Goal: Task Accomplishment & Management: Manage account settings

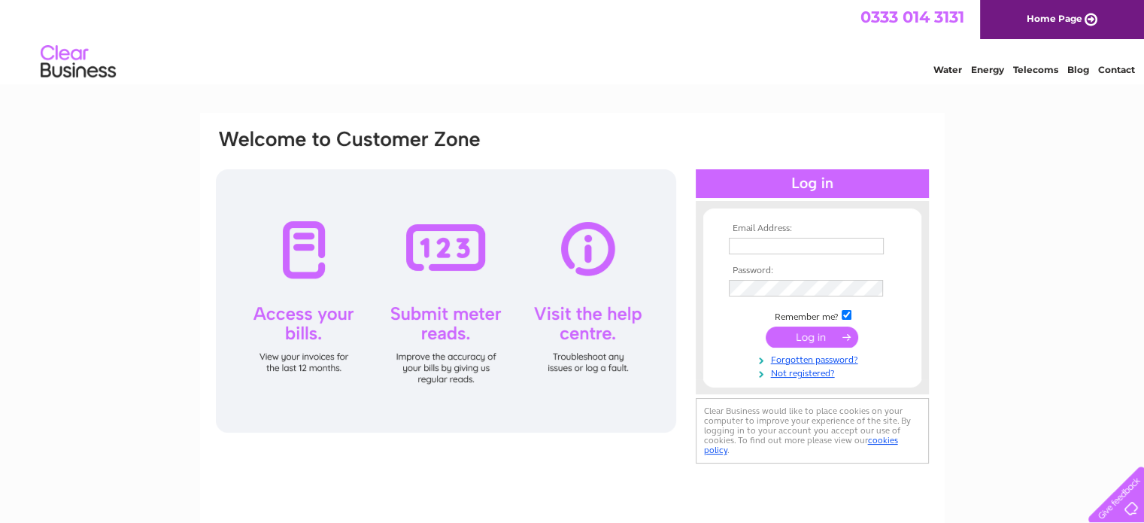
type input "[EMAIL_ADDRESS][DOMAIN_NAME]"
click at [825, 339] on input "submit" at bounding box center [812, 337] width 93 height 21
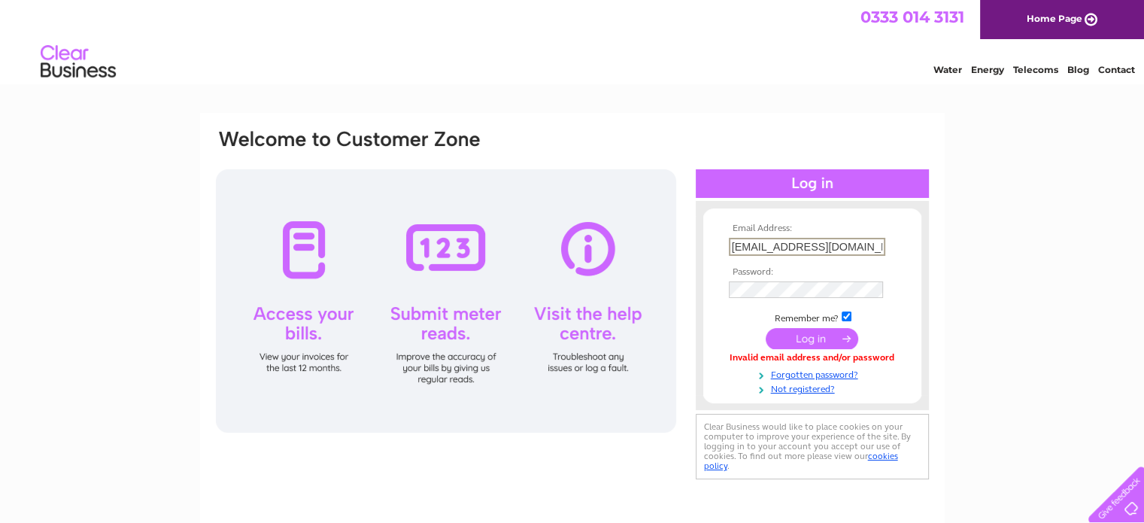
click at [784, 243] on input "[EMAIL_ADDRESS][DOMAIN_NAME]" at bounding box center [807, 247] width 157 height 18
click at [837, 336] on input "submit" at bounding box center [812, 337] width 93 height 21
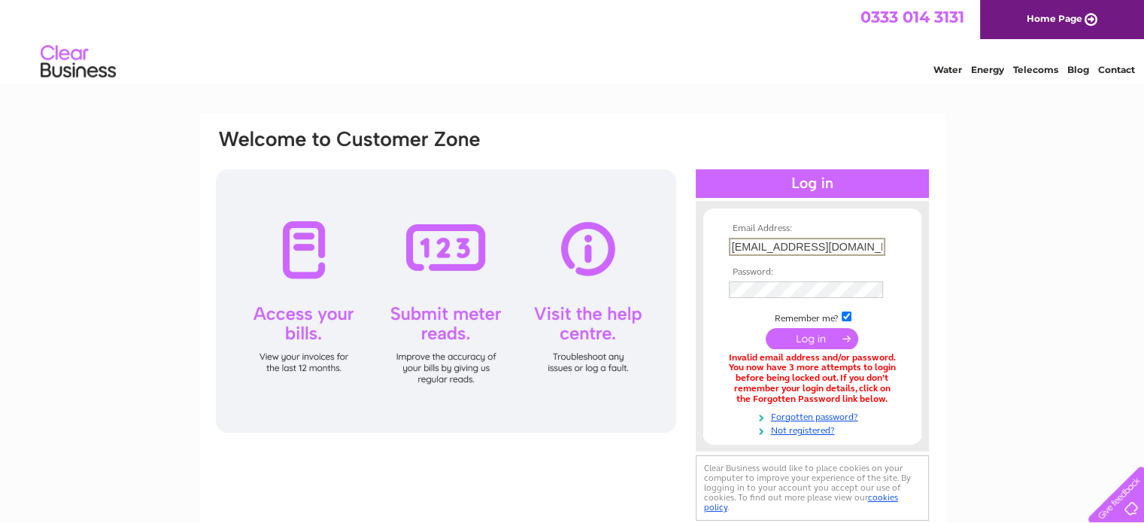
click at [841, 246] on input "[EMAIL_ADDRESS][DOMAIN_NAME]" at bounding box center [807, 247] width 157 height 18
click at [737, 310] on td "Remember me?" at bounding box center [812, 315] width 175 height 15
click at [840, 412] on link "Forgotten password?" at bounding box center [814, 414] width 171 height 14
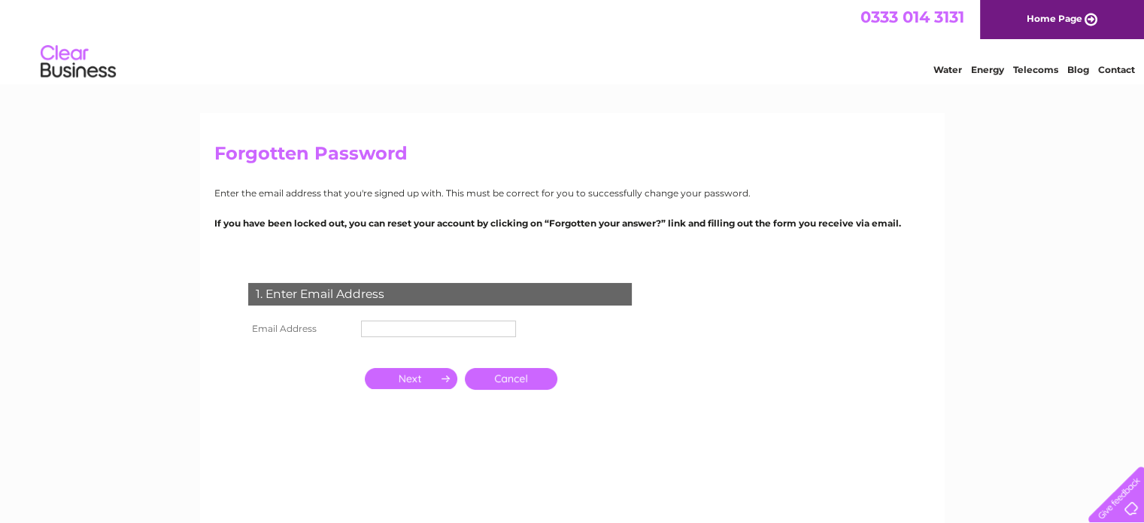
click at [390, 324] on input "text" at bounding box center [438, 329] width 155 height 17
type input "[EMAIL_ADDRESS][DOMAIN_NAME]"
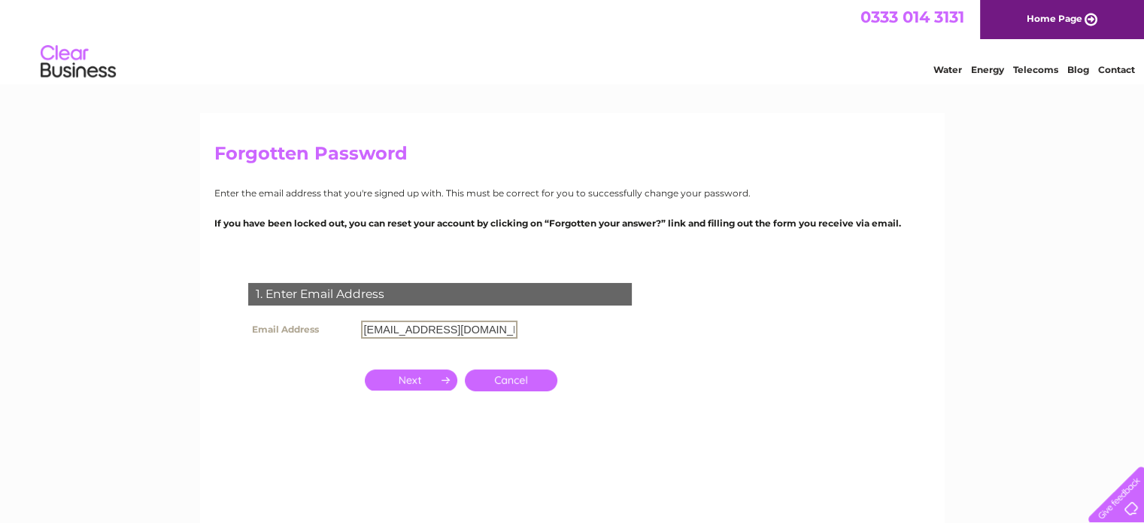
click at [416, 388] on input "button" at bounding box center [411, 379] width 93 height 21
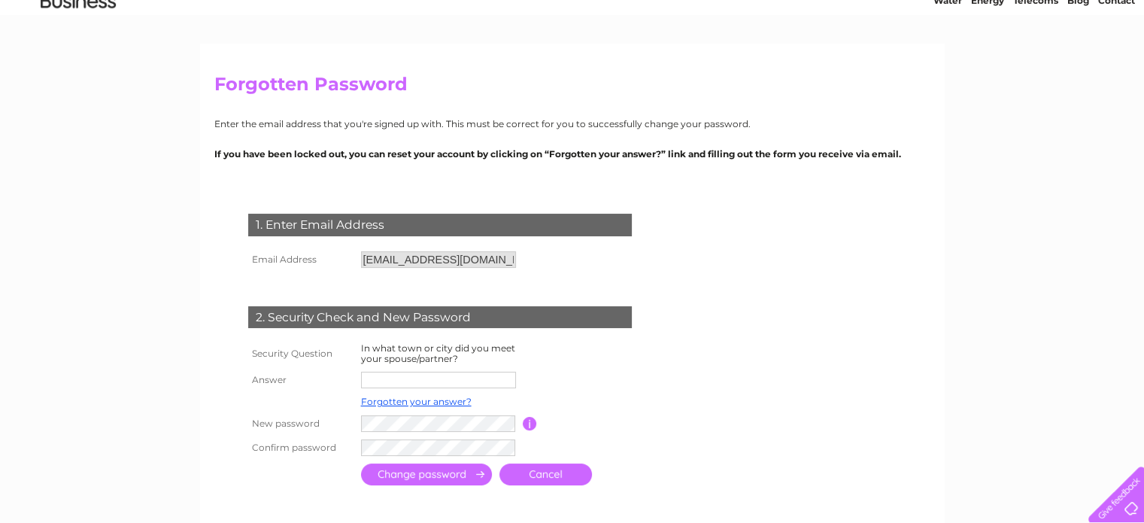
scroll to position [150, 0]
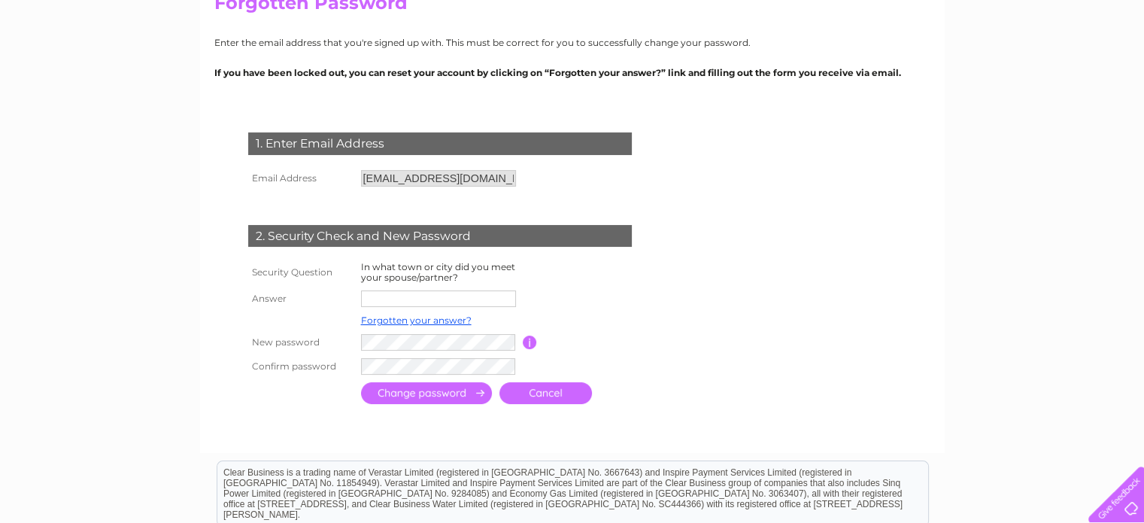
click at [424, 300] on input "text" at bounding box center [438, 298] width 155 height 17
type input "Huntingdon"
click at [420, 394] on input "submit" at bounding box center [426, 395] width 131 height 22
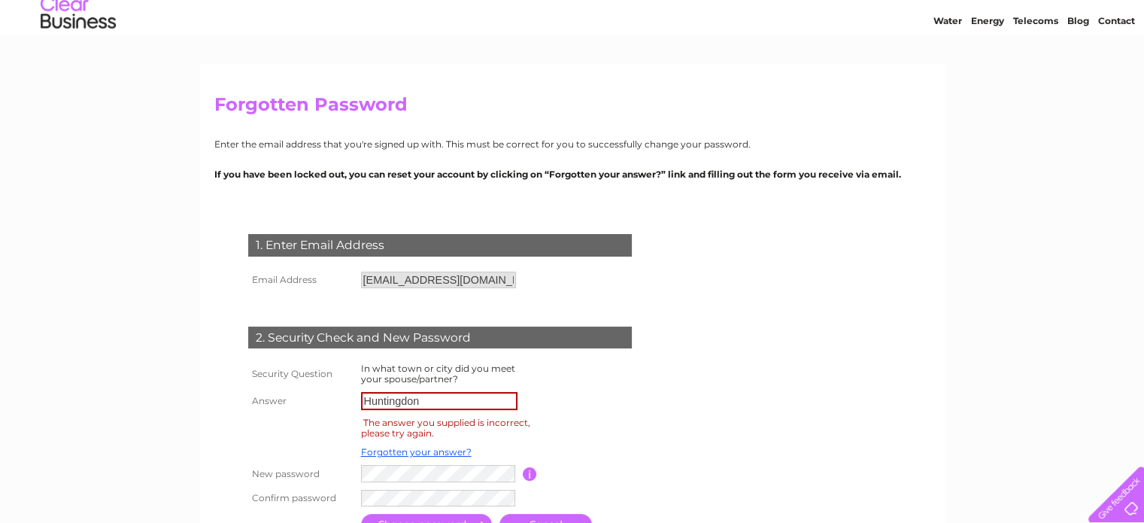
scroll to position [75, 0]
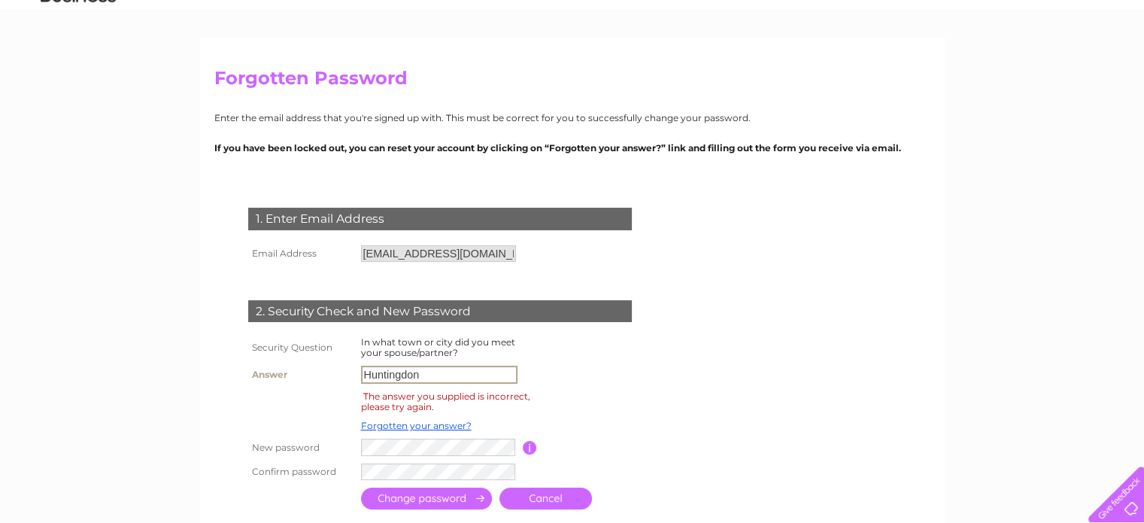
click at [478, 379] on input "Huntingdon" at bounding box center [439, 375] width 157 height 18
click at [477, 379] on input "Huntingdon" at bounding box center [439, 375] width 157 height 18
click at [427, 423] on link "Forgotten your answer?" at bounding box center [416, 425] width 111 height 11
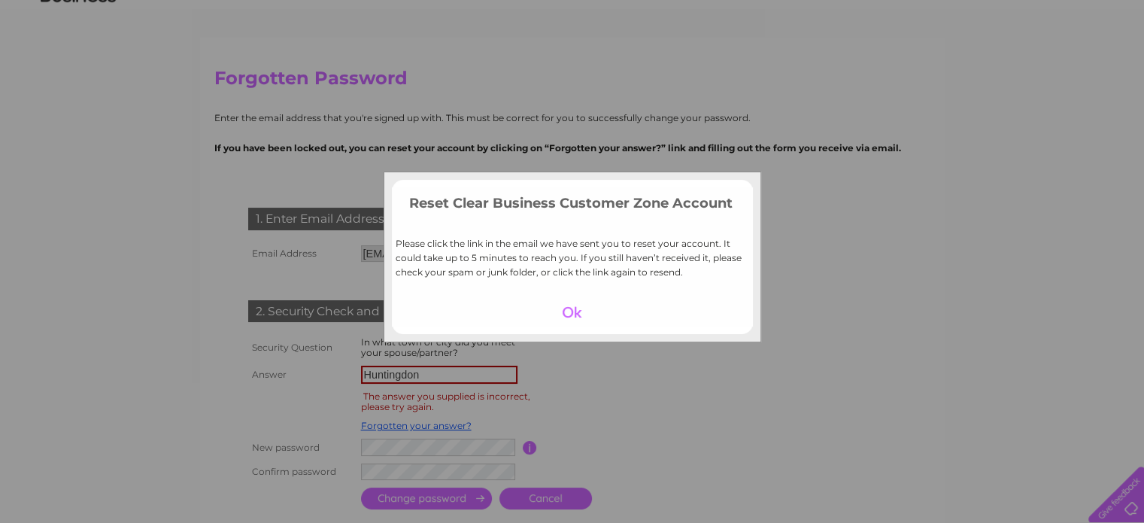
click at [574, 321] on div at bounding box center [572, 312] width 93 height 21
